Goal: Transaction & Acquisition: Subscribe to service/newsletter

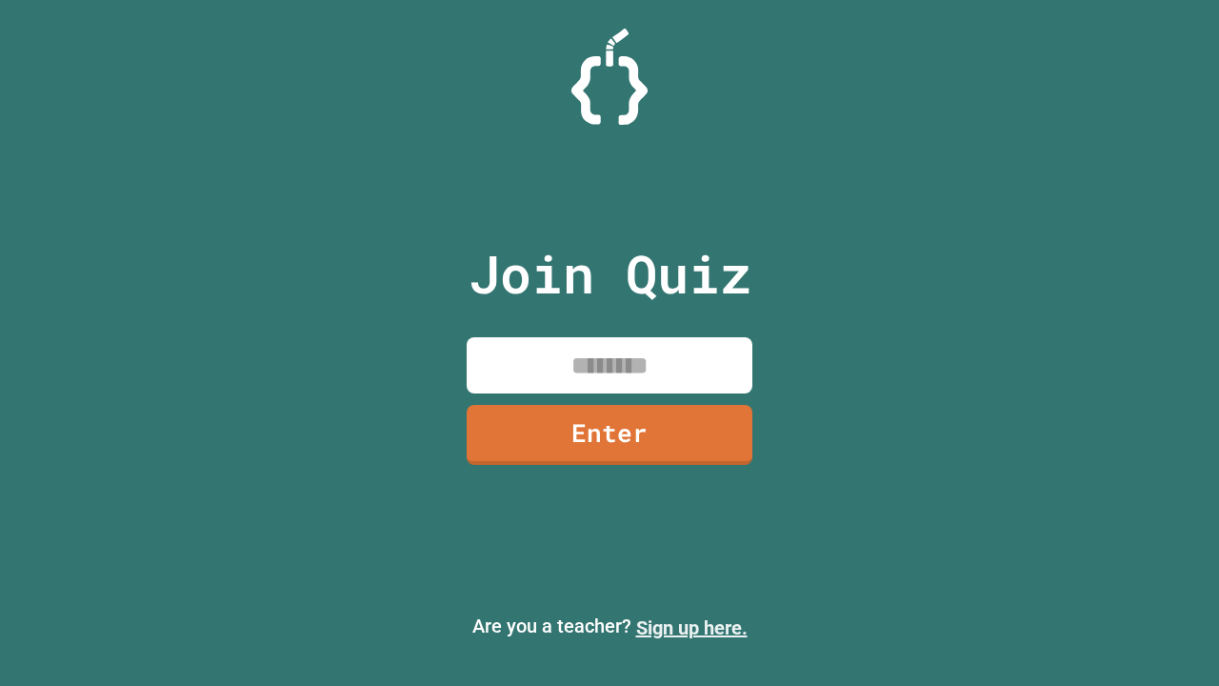
click at [691, 627] on link "Sign up here." at bounding box center [691, 627] width 111 height 23
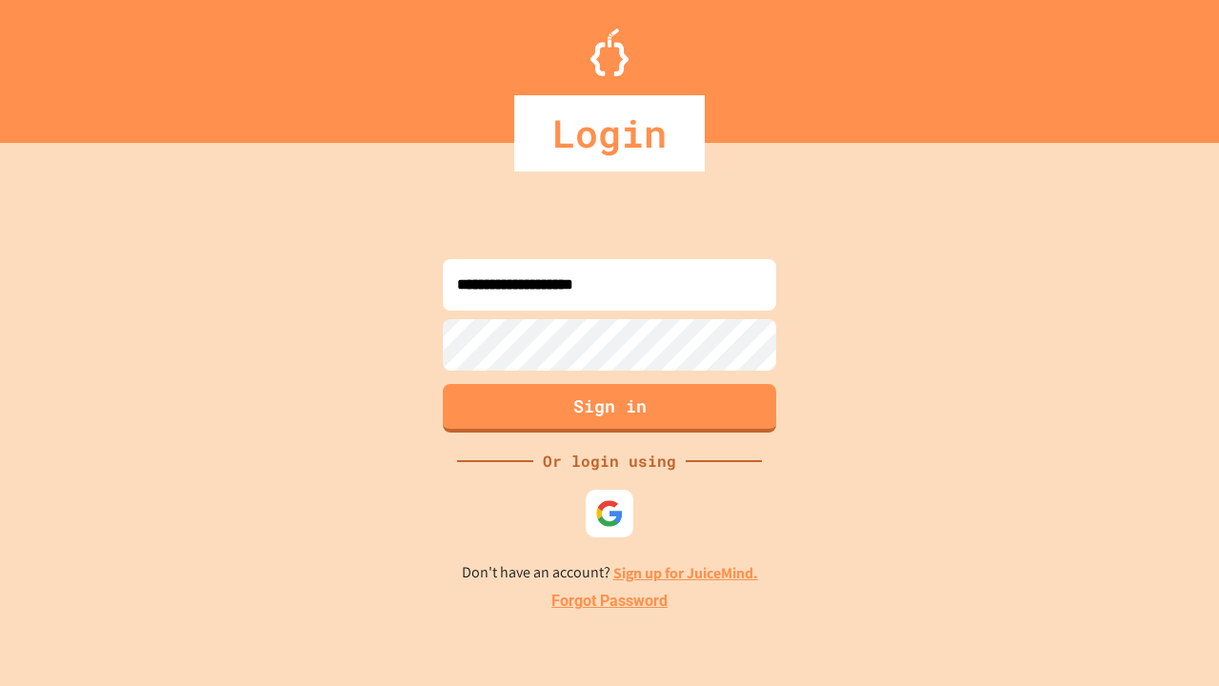
type input "**********"
